Goal: Task Accomplishment & Management: Use online tool/utility

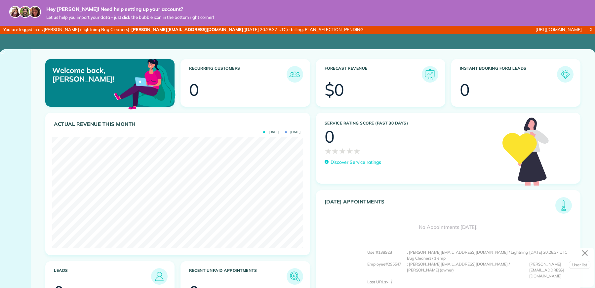
scroll to position [111, 251]
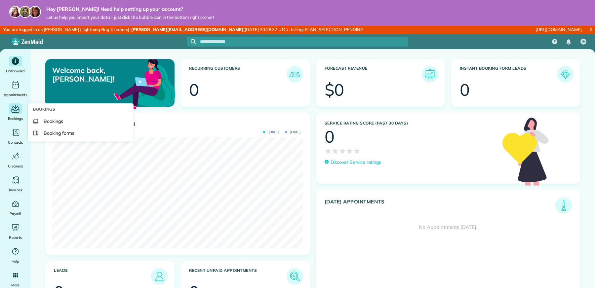
click at [15, 115] on span "Bookings" at bounding box center [15, 118] width 15 height 7
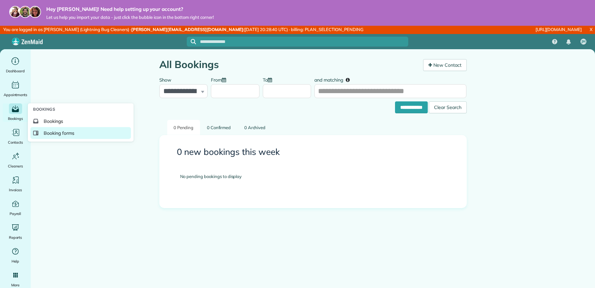
click at [57, 129] on link "Booking forms" at bounding box center [80, 133] width 100 height 12
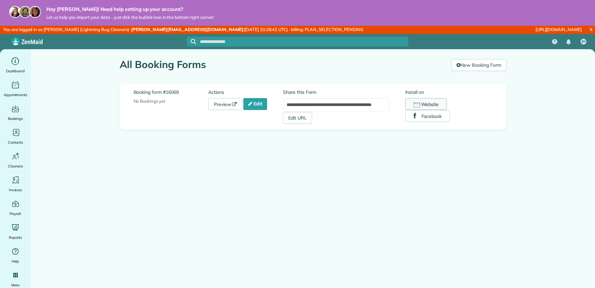
click at [431, 98] on button "Website" at bounding box center [426, 104] width 42 height 12
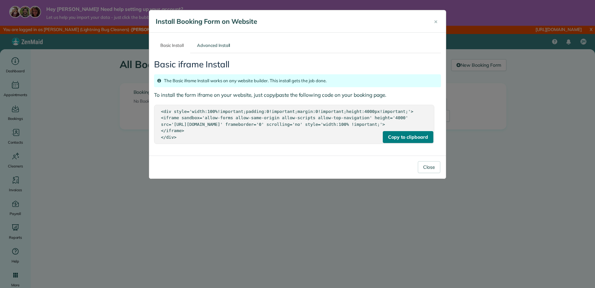
click at [392, 143] on div "Copy to clipboard" at bounding box center [408, 137] width 50 height 12
click at [259, 118] on div "<div style='width:100%!important;padding:0!important;margin:0!important;height:…" at bounding box center [294, 124] width 266 height 32
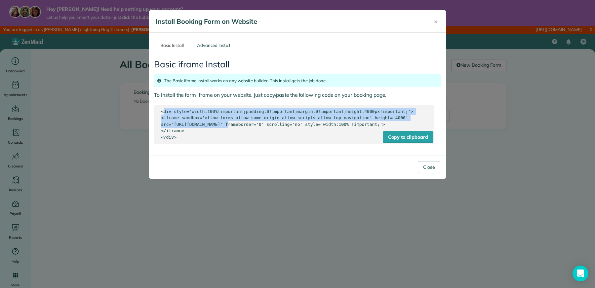
drag, startPoint x: 219, startPoint y: 126, endPoint x: 170, endPoint y: 106, distance: 53.3
click at [170, 106] on div "Copy to clipboard <div style='width:100%!important;padding:0!important;margin:0…" at bounding box center [294, 125] width 280 height 40
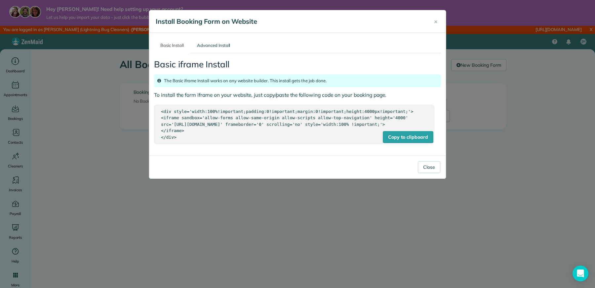
click at [211, 134] on div "<div style='width:100%!important;padding:0!important;margin:0!important;height:…" at bounding box center [294, 124] width 266 height 32
